Goal: Information Seeking & Learning: Learn about a topic

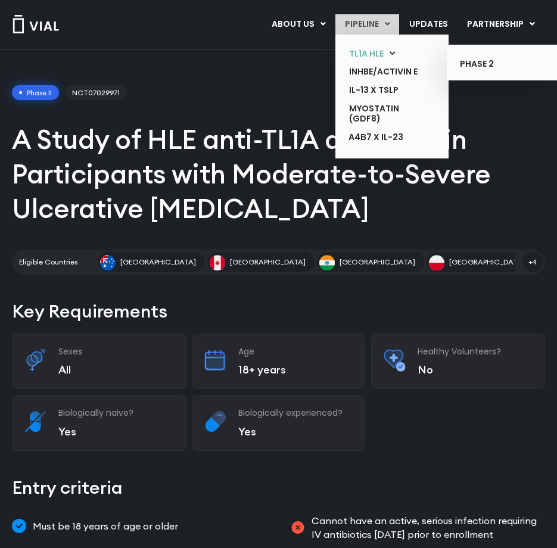
click at [369, 49] on link "TL1A HLE" at bounding box center [382, 54] width 87 height 18
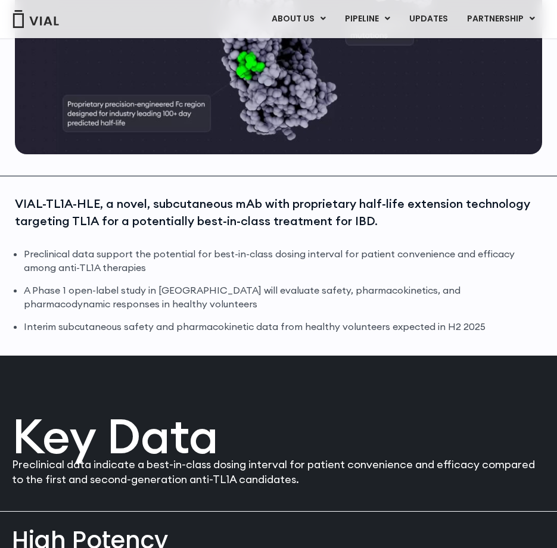
scroll to position [357, 0]
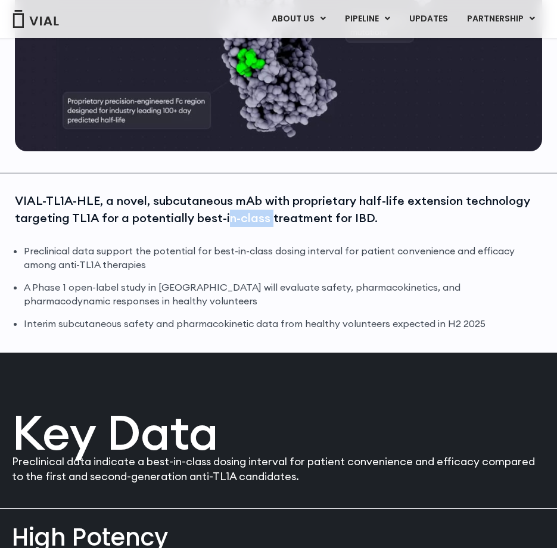
drag, startPoint x: 236, startPoint y: 210, endPoint x: 267, endPoint y: 230, distance: 36.2
click at [267, 230] on div "VIAL-TL1A-HLE, a novel, subcutaneous mAb with proprietary half-life extension t…" at bounding box center [278, 218] width 527 height 52
drag, startPoint x: 267, startPoint y: 230, endPoint x: 164, endPoint y: 237, distance: 102.7
click at [164, 237] on div "VIAL-TL1A-HLE, a novel, subcutaneous mAb with proprietary half-life extension t…" at bounding box center [278, 218] width 527 height 52
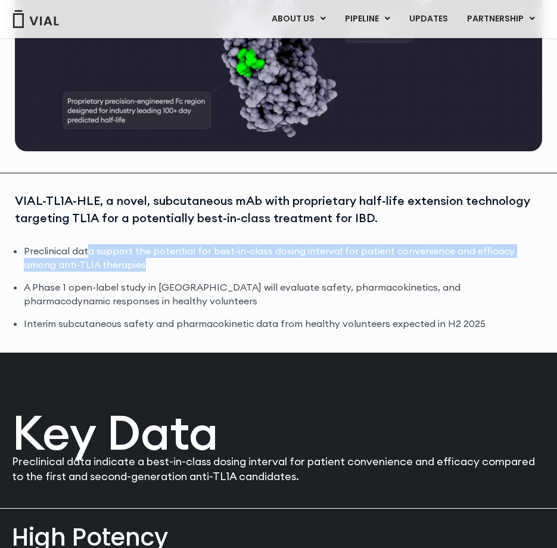
drag, startPoint x: 171, startPoint y: 254, endPoint x: 202, endPoint y: 264, distance: 33.3
click at [202, 264] on li "Preclinical data support the potential for best-in-class dosing interval for pa…" at bounding box center [283, 257] width 518 height 27
drag, startPoint x: 202, startPoint y: 264, endPoint x: 163, endPoint y: 273, distance: 40.2
click at [163, 270] on li "Preclinical data support the potential for best-in-class dosing interval for pa…" at bounding box center [283, 257] width 518 height 27
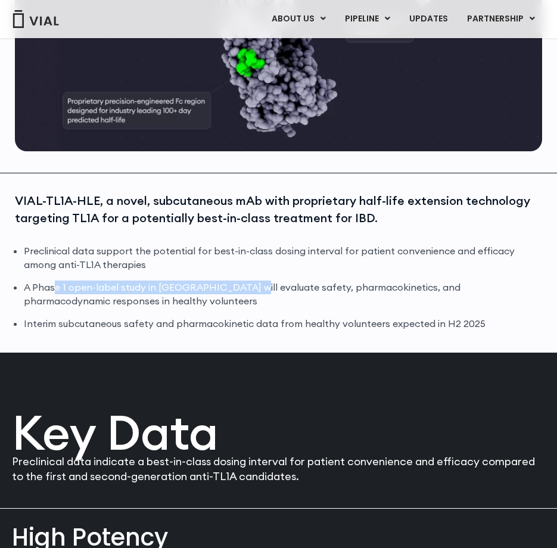
drag, startPoint x: 54, startPoint y: 286, endPoint x: 233, endPoint y: 285, distance: 179.2
click at [233, 285] on li "A Phase 1 open-label study in Australia will evaluate safety, pharmacokinetics,…" at bounding box center [283, 293] width 518 height 27
drag, startPoint x: 233, startPoint y: 285, endPoint x: 187, endPoint y: 286, distance: 45.9
click at [194, 285] on li "A Phase 1 open-label study in Australia will evaluate safety, pharmacokinetics,…" at bounding box center [283, 293] width 518 height 27
click at [154, 298] on li "A Phase 1 open-label study in Australia will evaluate safety, pharmacokinetics,…" at bounding box center [283, 293] width 518 height 27
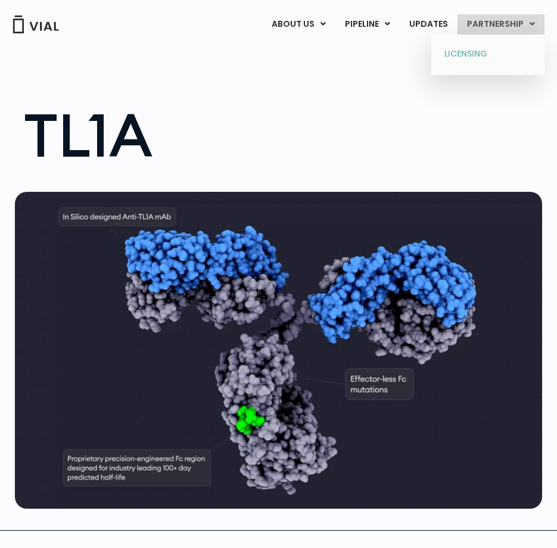
click at [479, 51] on link "LICENSING" at bounding box center [487, 54] width 104 height 19
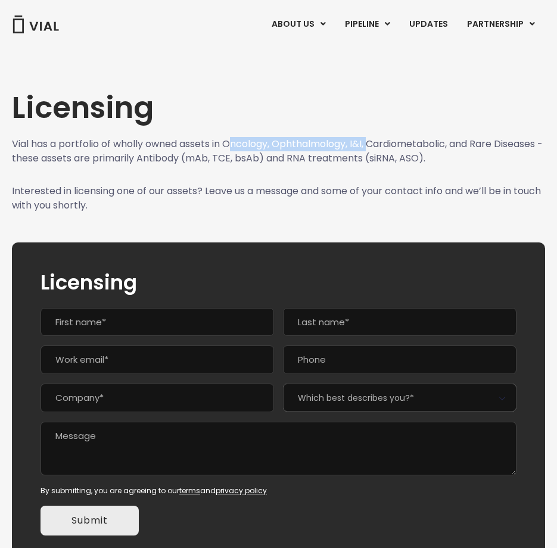
drag, startPoint x: 282, startPoint y: 141, endPoint x: 373, endPoint y: 152, distance: 91.8
click at [373, 151] on p "Vial has a portfolio of wholly owned assets in Oncology, Ophthalmology, I&I, Ca…" at bounding box center [278, 151] width 533 height 29
click at [372, 152] on p "Vial has a portfolio of wholly owned assets in Oncology, Ophthalmology, I&I, Ca…" at bounding box center [278, 151] width 533 height 29
click at [288, 155] on p "Vial has a portfolio of wholly owned assets in Oncology, Ophthalmology, I&I, Ca…" at bounding box center [278, 151] width 533 height 29
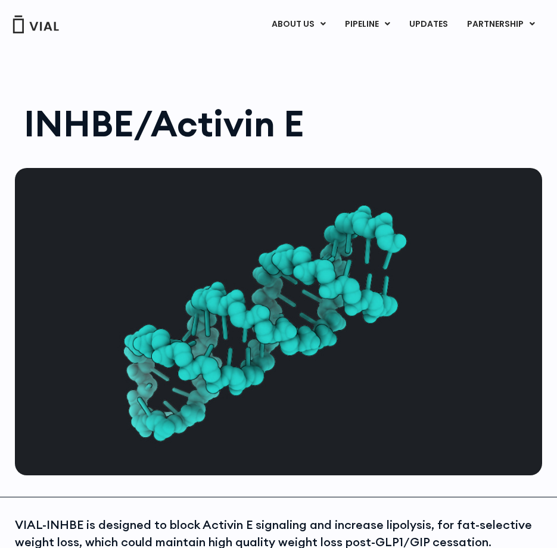
scroll to position [60, 0]
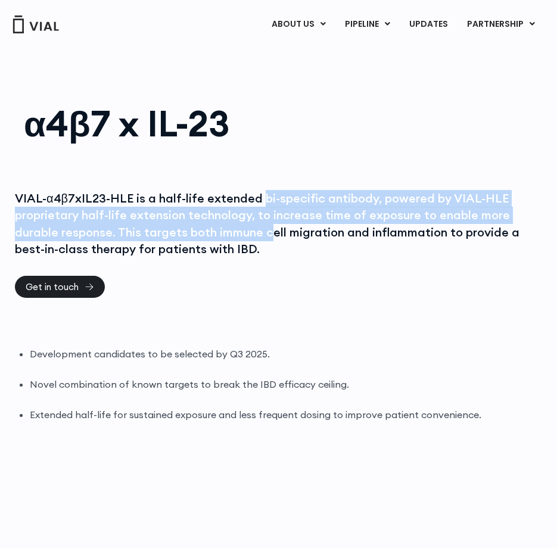
drag, startPoint x: 320, startPoint y: 214, endPoint x: 269, endPoint y: 225, distance: 52.3
click at [269, 225] on div "VIAL-α4β7xIL23-HLE is a half-life extended bi-specific antibody, powered by VIA…" at bounding box center [278, 224] width 527 height 68
drag, startPoint x: 269, startPoint y: 225, endPoint x: 258, endPoint y: 222, distance: 11.1
click at [260, 221] on div "VIAL-α4β7xIL23-HLE is a half-life extended bi-specific antibody, powered by VIA…" at bounding box center [278, 224] width 527 height 68
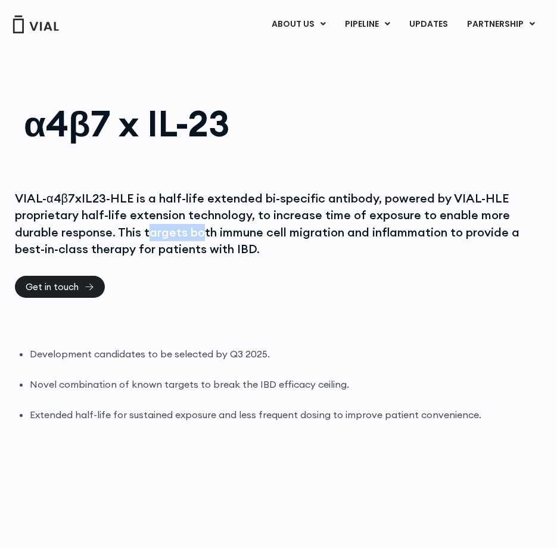
drag, startPoint x: 201, startPoint y: 240, endPoint x: 146, endPoint y: 224, distance: 57.7
click at [146, 224] on div "VIAL-α4β7xIL23-HLE is a half-life extended bi-specific antibody, powered by VIA…" at bounding box center [278, 224] width 527 height 68
click at [145, 222] on div "VIAL-α4β7xIL23-HLE is a half-life extended bi-specific antibody, powered by VIA…" at bounding box center [278, 224] width 527 height 68
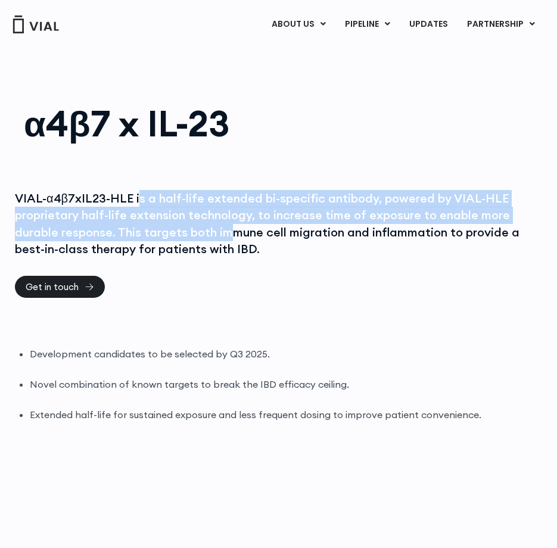
drag, startPoint x: 151, startPoint y: 196, endPoint x: 232, endPoint y: 242, distance: 93.1
click at [232, 242] on div "VIAL-α4β7xIL23-HLE is a half-life extended bi-specific antibody, powered by VIA…" at bounding box center [278, 224] width 527 height 68
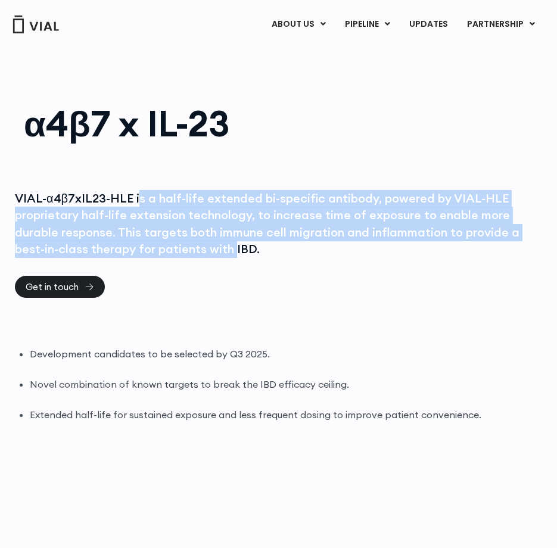
drag, startPoint x: 232, startPoint y: 242, endPoint x: 226, endPoint y: 246, distance: 7.3
click at [230, 242] on div "VIAL-α4β7xIL23-HLE is a half-life extended bi-specific antibody, powered by VIA…" at bounding box center [278, 224] width 527 height 68
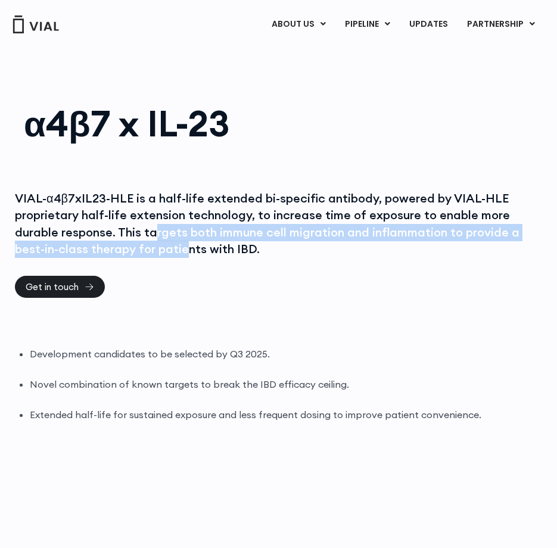
drag, startPoint x: 171, startPoint y: 239, endPoint x: 125, endPoint y: 216, distance: 51.1
click at [125, 217] on div "VIAL-α4β7xIL23-HLE is a half-life extended bi-specific antibody, powered by VIA…" at bounding box center [278, 224] width 527 height 68
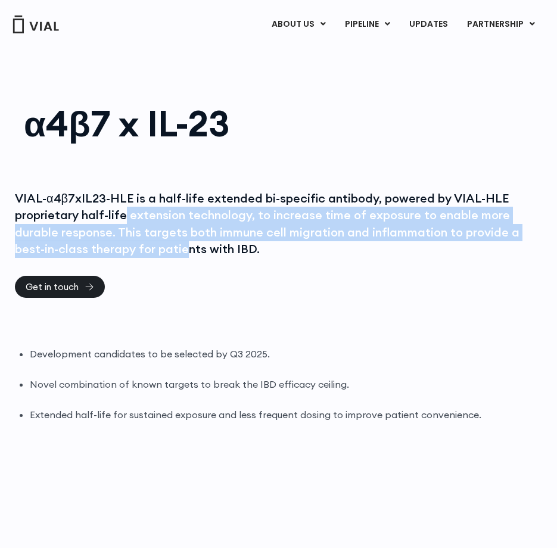
click at [123, 214] on div "VIAL-α4β7xIL23-HLE is a half-life extended bi-specific antibody, powered by VIA…" at bounding box center [278, 224] width 527 height 68
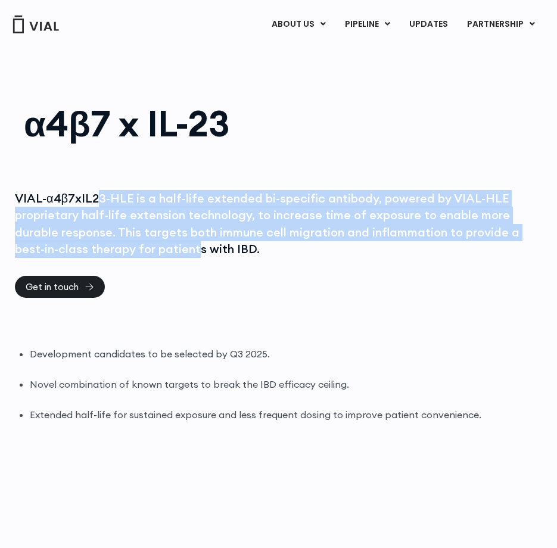
drag, startPoint x: 120, startPoint y: 206, endPoint x: 203, endPoint y: 243, distance: 90.6
click at [203, 243] on div "VIAL-α4β7xIL23-HLE is a half-life extended bi-specific antibody, powered by VIA…" at bounding box center [278, 224] width 527 height 68
click at [205, 243] on div "VIAL-α4β7xIL23-HLE is a half-life extended bi-specific antibody, powered by VIA…" at bounding box center [278, 224] width 527 height 68
click at [145, 235] on div "VIAL-α4β7xIL23-HLE is a half-life extended bi-specific antibody, powered by VIA…" at bounding box center [278, 224] width 527 height 68
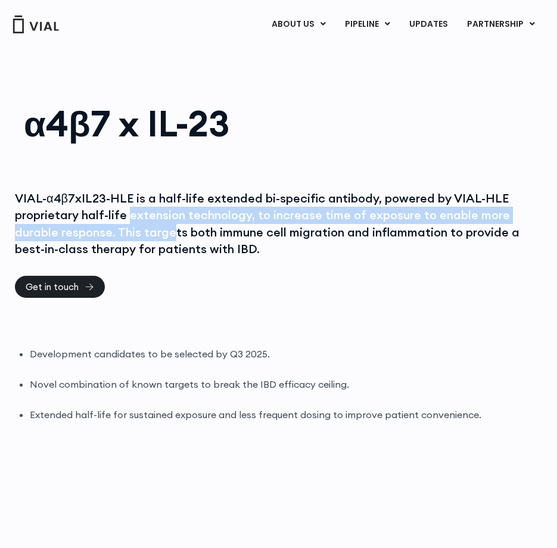
drag, startPoint x: 160, startPoint y: 227, endPoint x: 173, endPoint y: 236, distance: 15.5
click at [173, 236] on div "VIAL-α4β7xIL23-HLE is a half-life extended bi-specific antibody, powered by VIA…" at bounding box center [278, 224] width 527 height 68
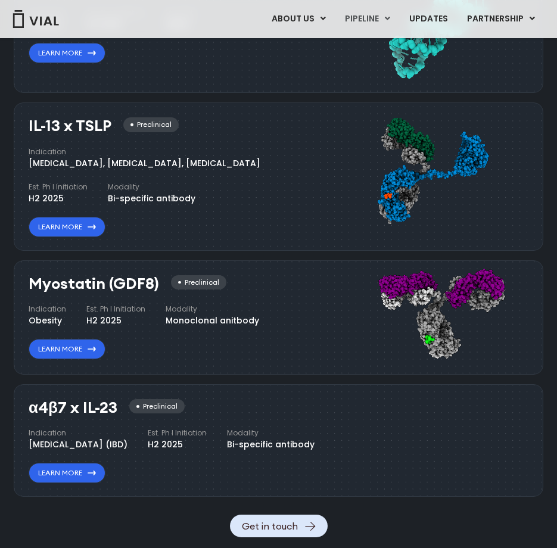
scroll to position [626, 0]
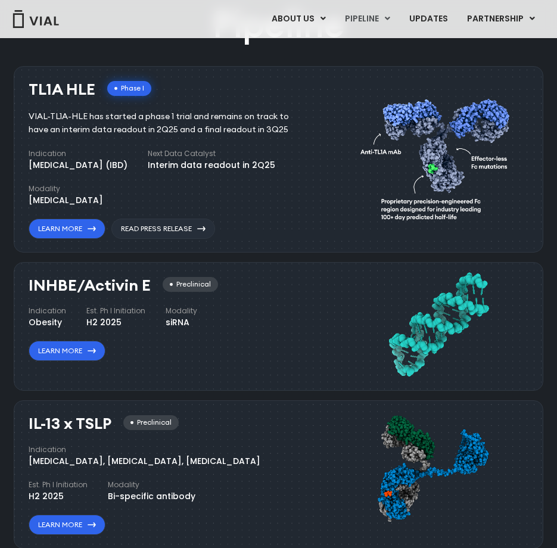
drag, startPoint x: 208, startPoint y: 161, endPoint x: 263, endPoint y: 161, distance: 54.8
click at [263, 161] on div "Interim data readout in 2Q25" at bounding box center [211, 165] width 127 height 13
